Goal: Task Accomplishment & Management: Manage account settings

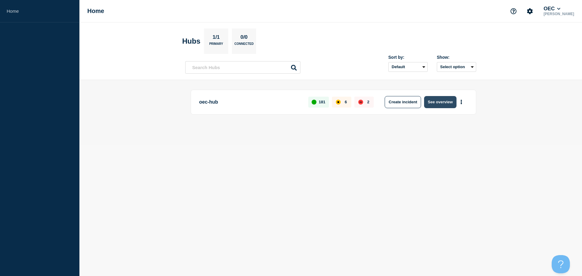
click at [443, 102] on button "See overview" at bounding box center [440, 102] width 32 height 12
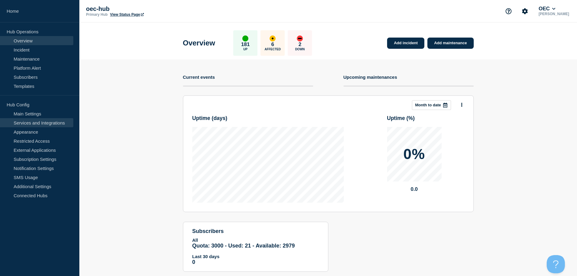
click at [52, 123] on link "Services and Integrations" at bounding box center [36, 122] width 73 height 9
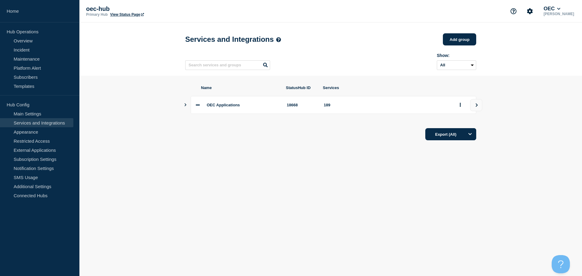
click at [187, 106] on icon "Show services" at bounding box center [185, 104] width 4 height 3
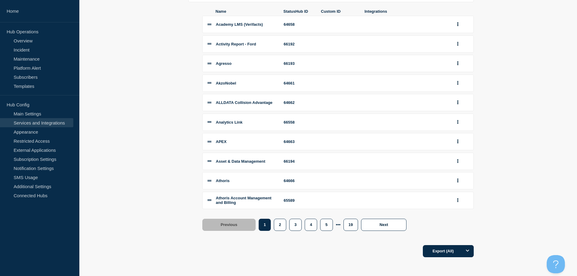
scroll to position [118, 0]
click at [274, 227] on button "2" at bounding box center [280, 225] width 12 height 12
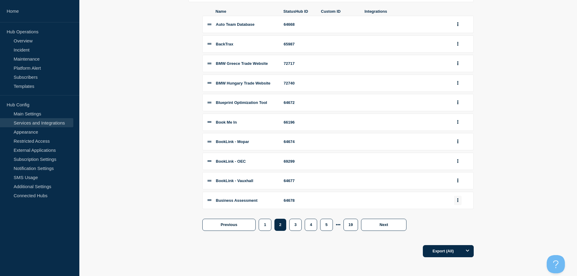
click at [459, 201] on button "group actions" at bounding box center [458, 200] width 8 height 9
click at [458, 114] on button "Delete" at bounding box center [461, 114] width 30 height 9
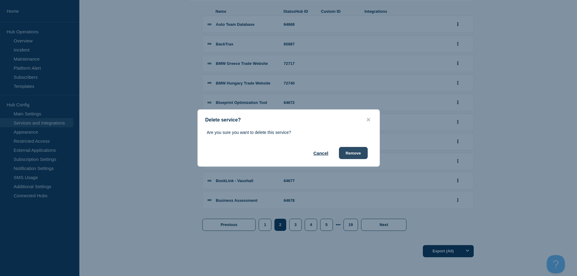
click at [354, 154] on button "Remove" at bounding box center [353, 153] width 29 height 12
